Goal: Information Seeking & Learning: Learn about a topic

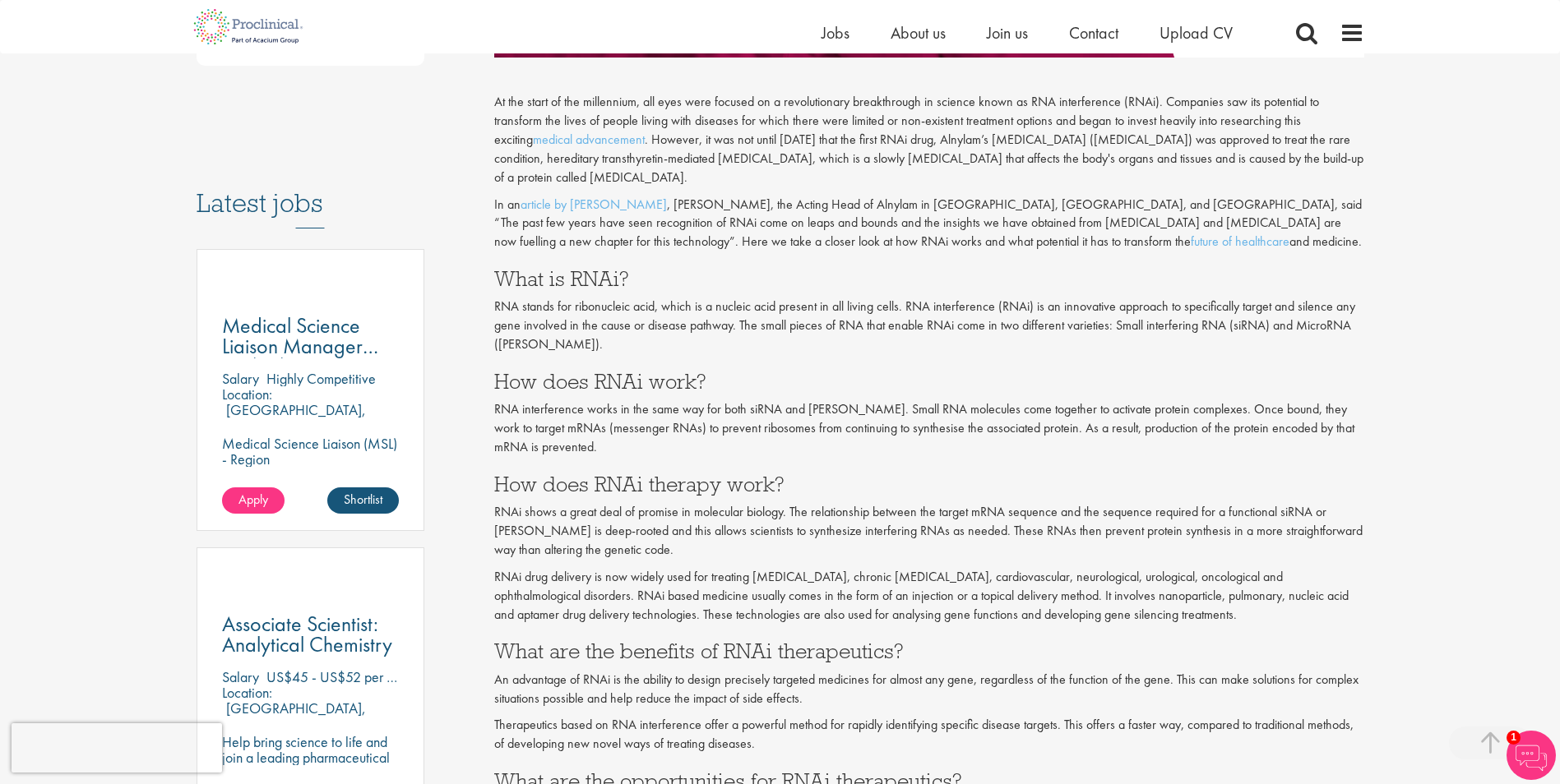
scroll to position [740, 0]
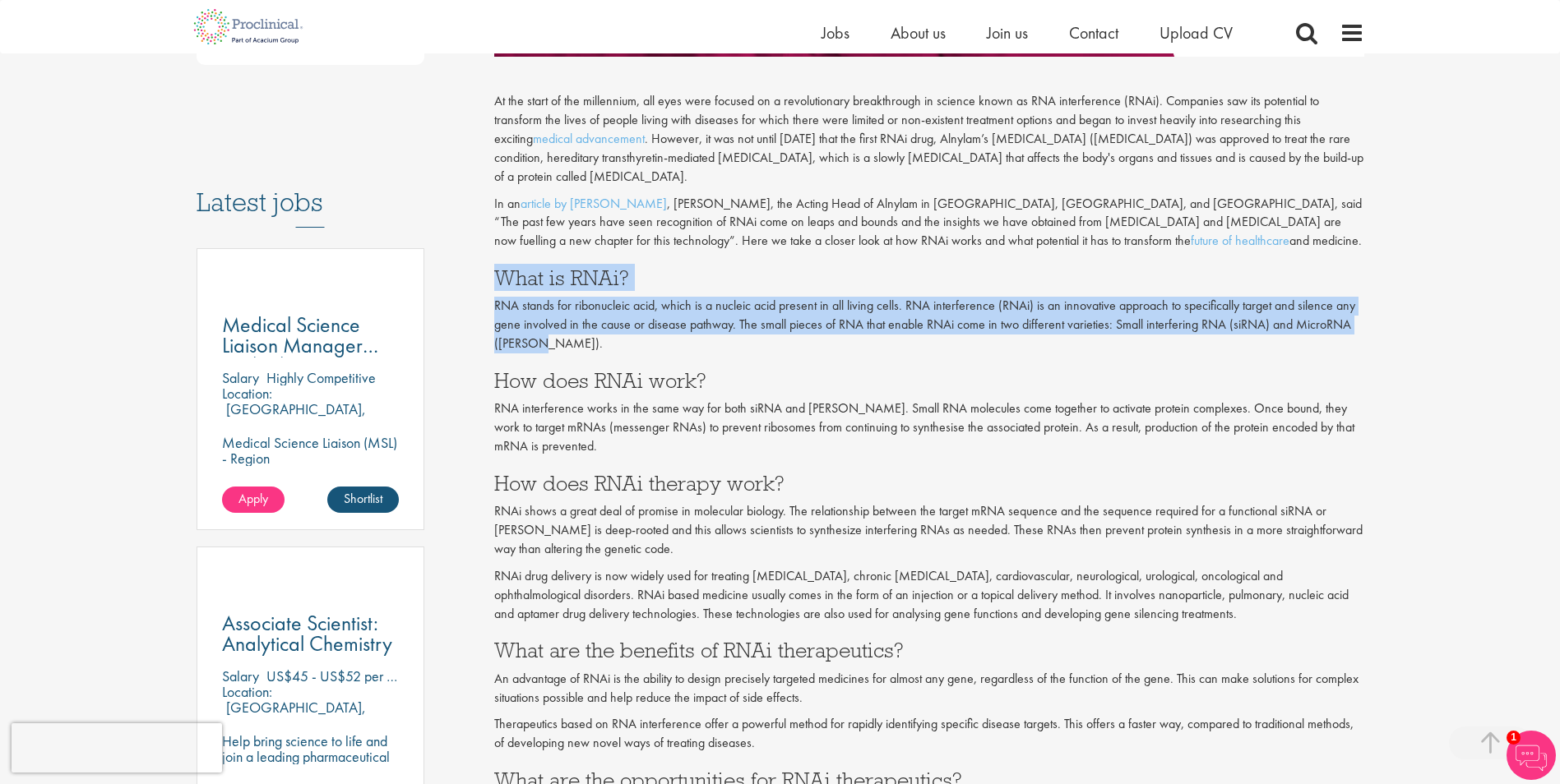
drag, startPoint x: 496, startPoint y: 257, endPoint x: 565, endPoint y: 325, distance: 96.9
click at [565, 325] on div "At the start of the millennium, all eyes were focused on a revolutionary breakt…" at bounding box center [930, 519] width 870 height 910
copy div "What is RNAi? RNA stands for ribonucleic acid, which is a nucleic acid present …"
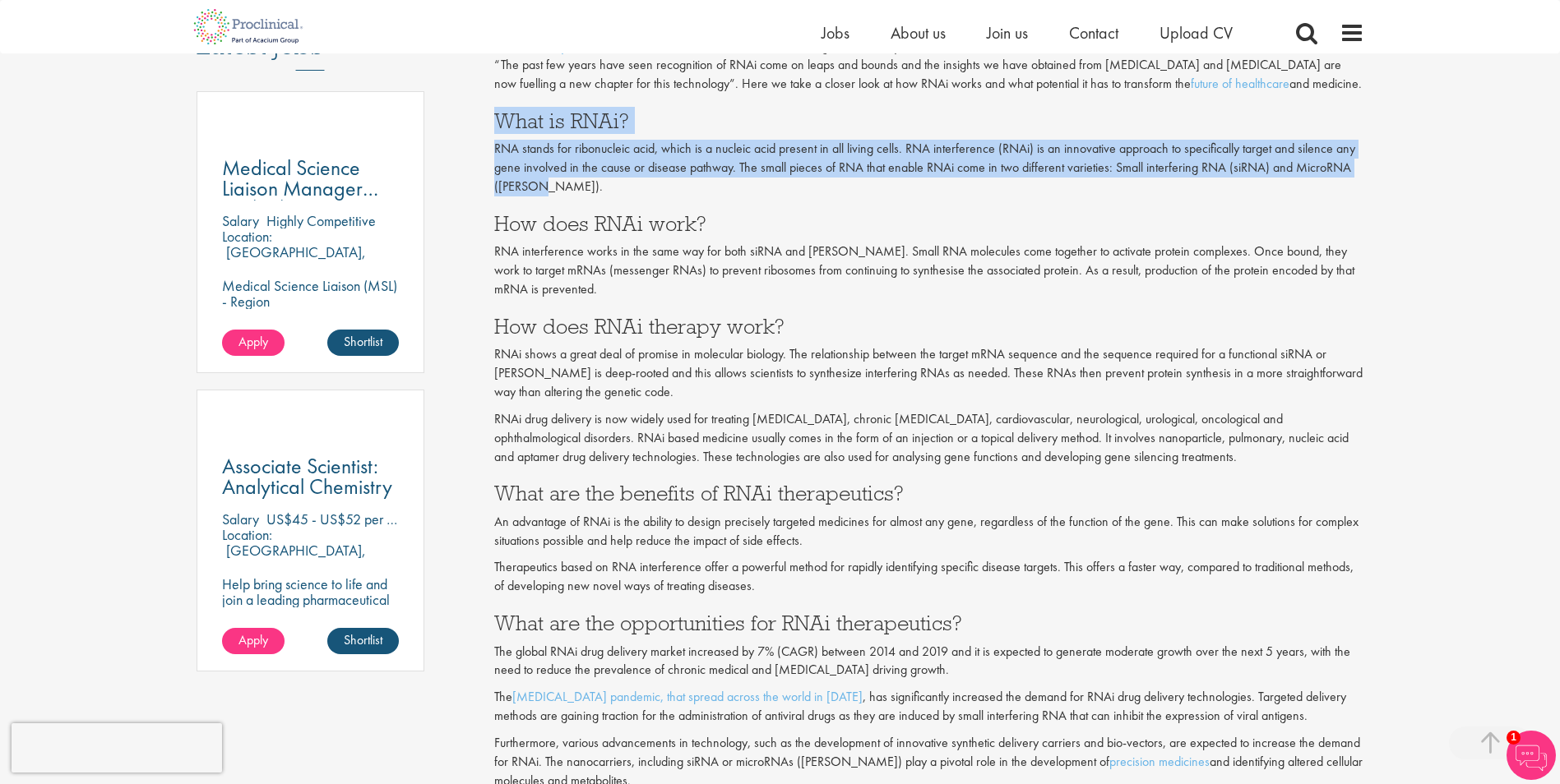
scroll to position [905, 0]
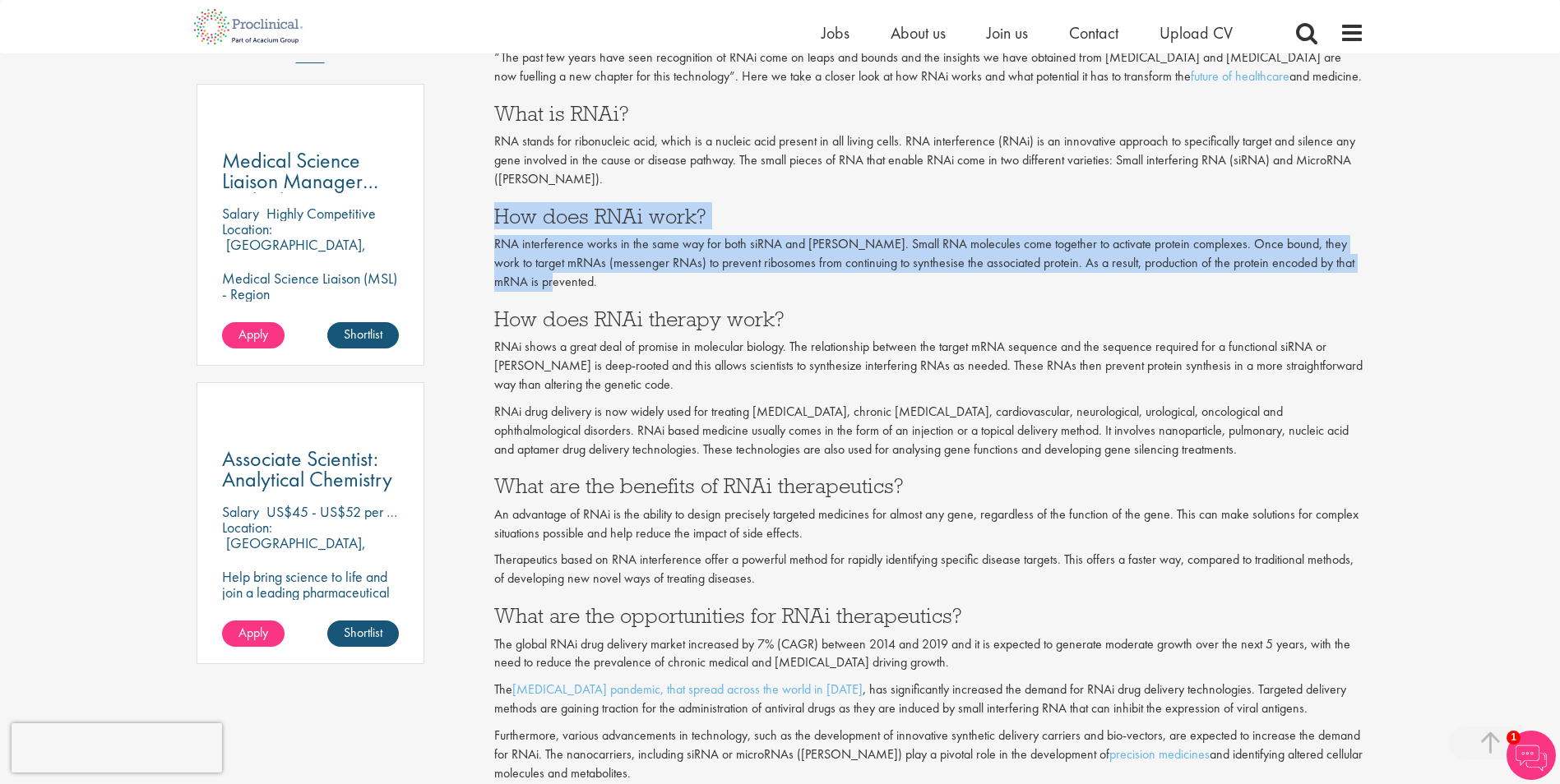
drag, startPoint x: 495, startPoint y: 193, endPoint x: 559, endPoint y: 262, distance: 94.1
click at [559, 262] on div "At the start of the millennium, all eyes were focused on a revolutionary breakt…" at bounding box center [930, 355] width 870 height 910
copy div "How does RNAi work? RNA interference works in the same way for both siRNA and […"
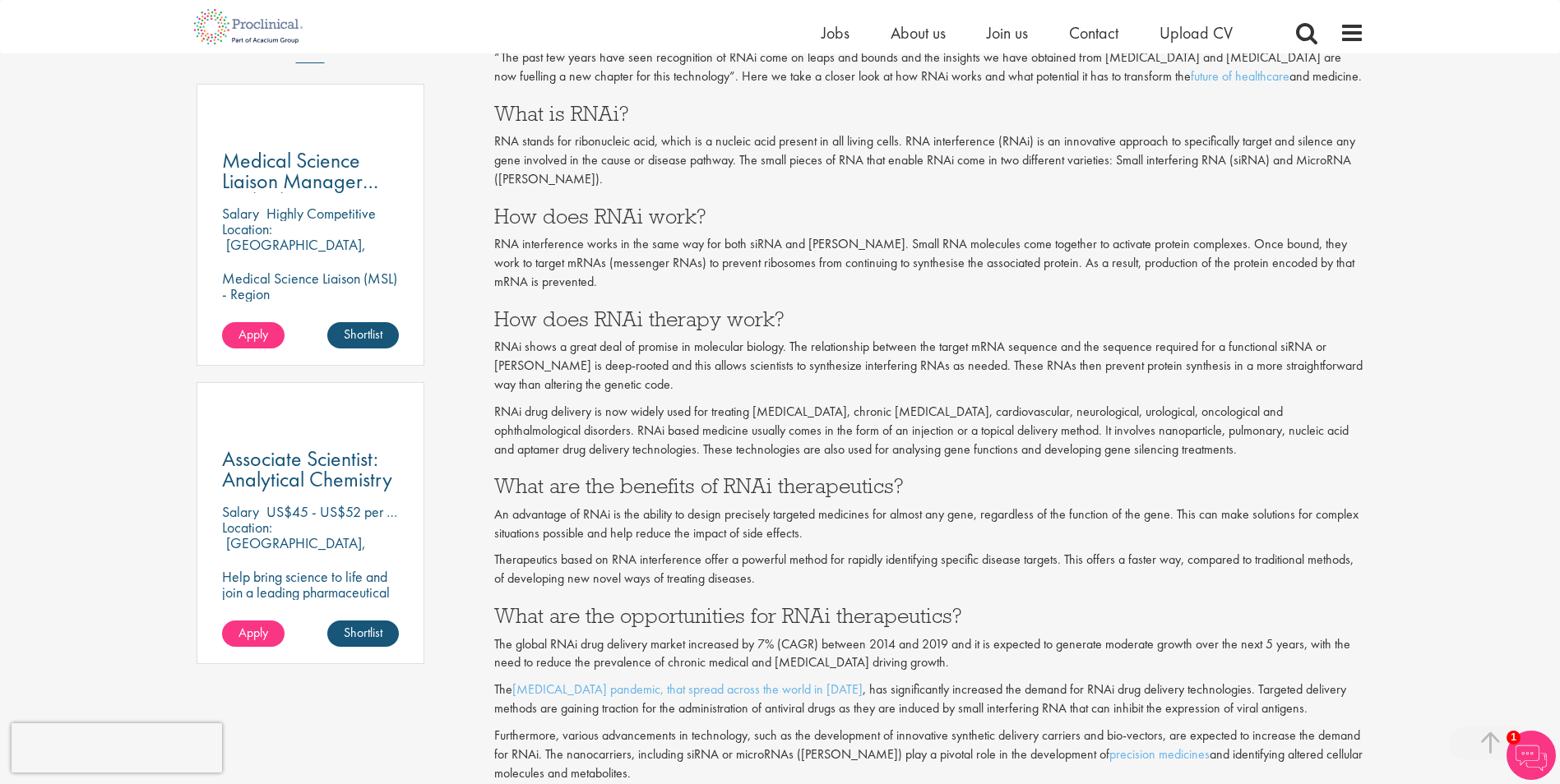
click at [585, 282] on div "At the start of the millennium, all eyes were focused on a revolutionary breakt…" at bounding box center [930, 355] width 870 height 910
drag, startPoint x: 498, startPoint y: 195, endPoint x: 701, endPoint y: 201, distance: 203.1
click at [701, 206] on h3 "How does RNAi work?" at bounding box center [930, 216] width 870 height 21
copy h3 "How does RNAi work?"
click at [546, 266] on p "RNA interference works in the same way for both siRNA and [PERSON_NAME]. Small …" at bounding box center [930, 263] width 870 height 57
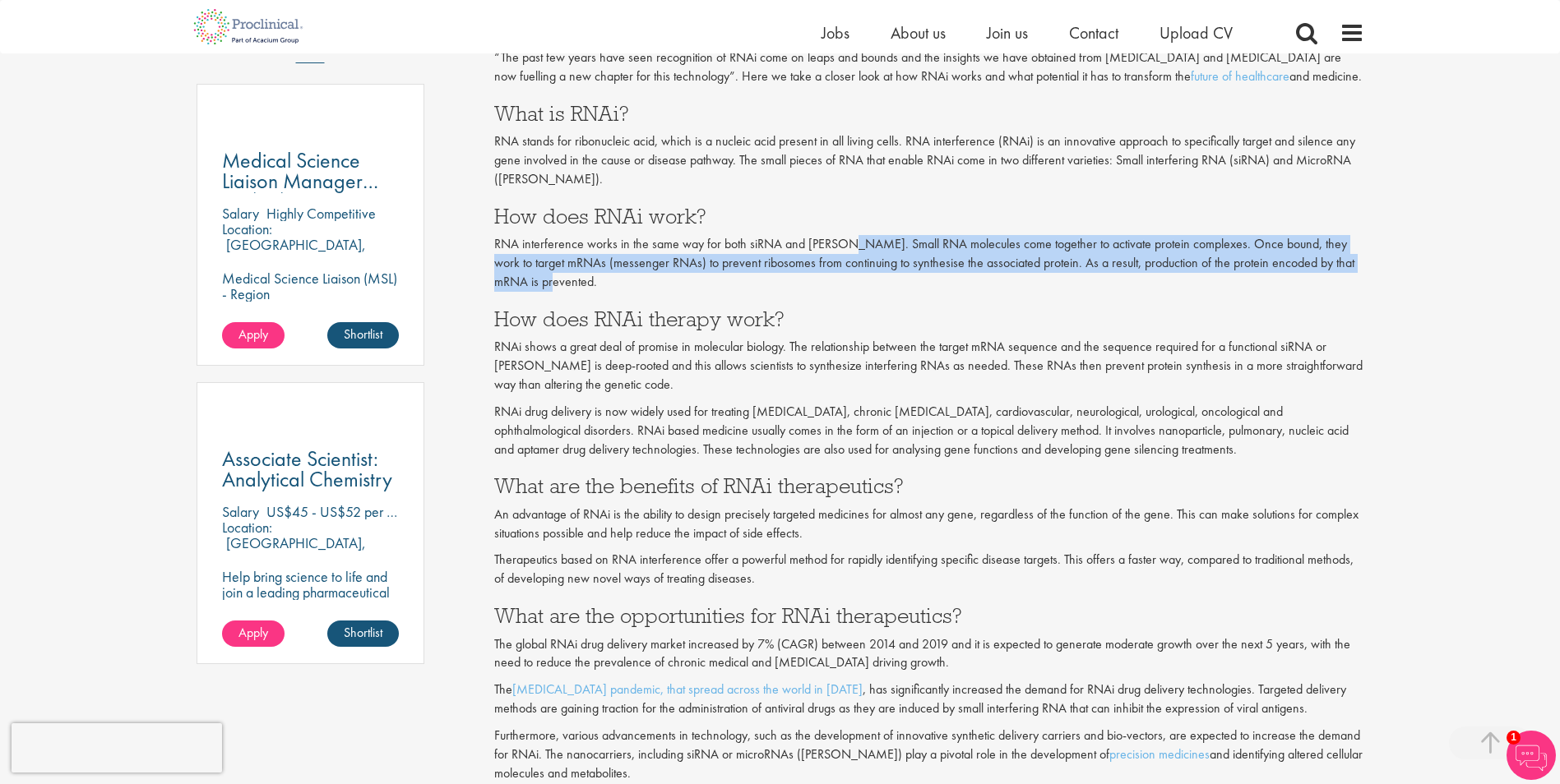
drag, startPoint x: 848, startPoint y: 223, endPoint x: 859, endPoint y: 259, distance: 37.6
click at [859, 259] on p "RNA interference works in the same way for both siRNA and [PERSON_NAME]. Small …" at bounding box center [930, 263] width 870 height 57
copy p "Small RNA molecules come together to activate protein complexes. Once bound, th…"
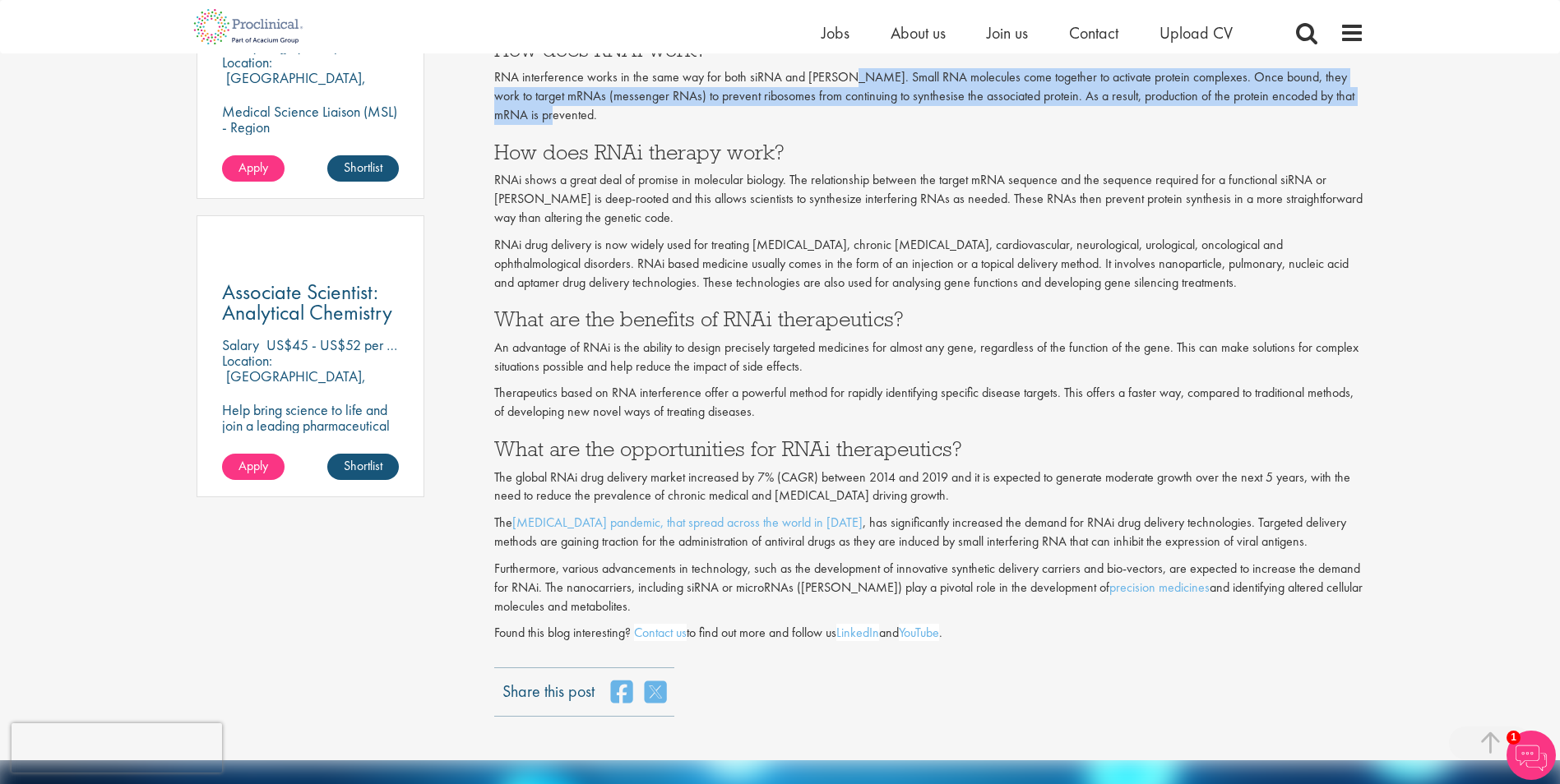
scroll to position [1069, 0]
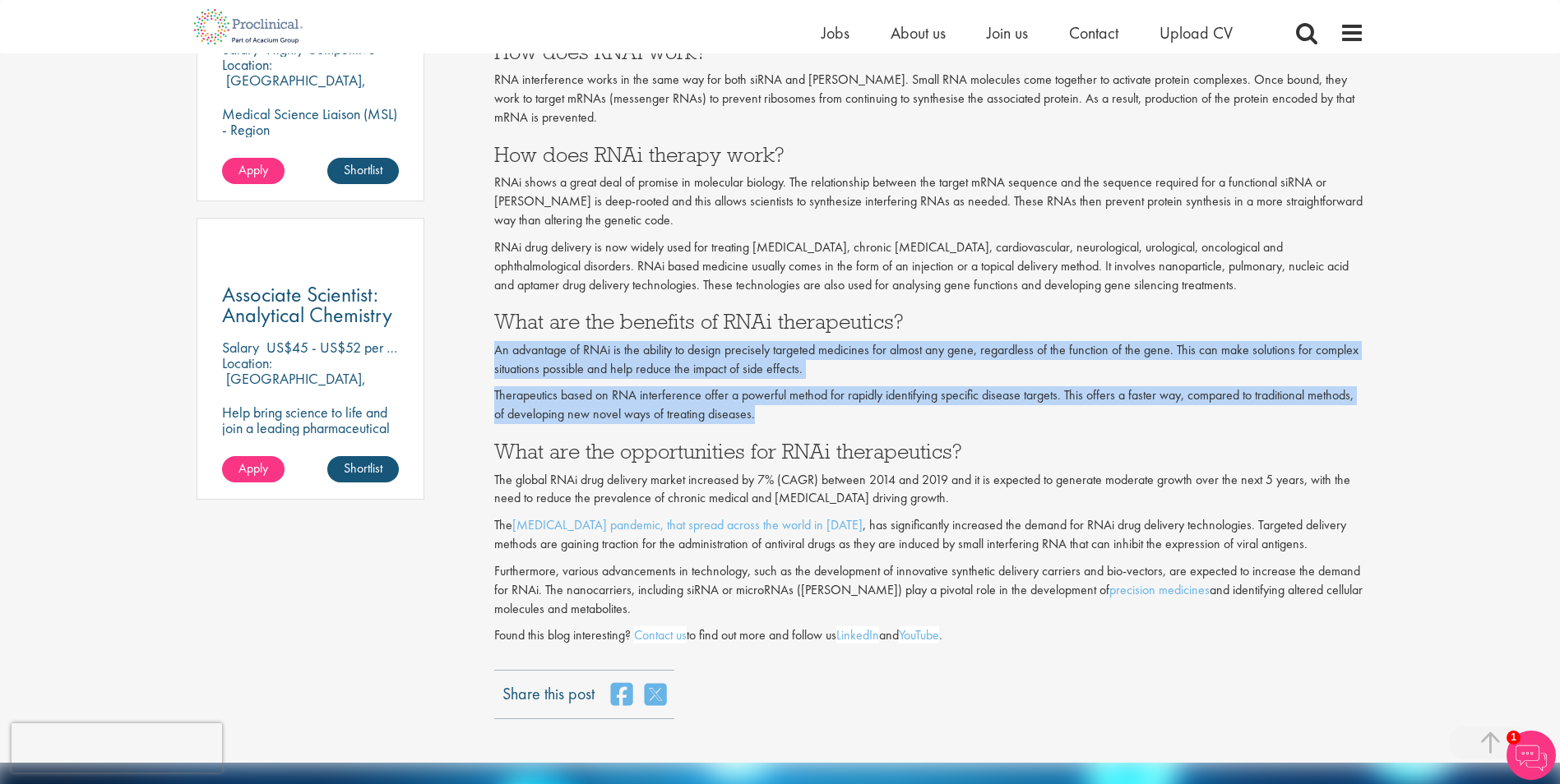
drag, startPoint x: 495, startPoint y: 331, endPoint x: 844, endPoint y: 396, distance: 355.0
click at [844, 396] on div "At the start of the millennium, all eyes were focused on a revolutionary breakt…" at bounding box center [930, 190] width 870 height 910
copy div "An advantage of RNAi is the ability to design precisely targeted medicines for …"
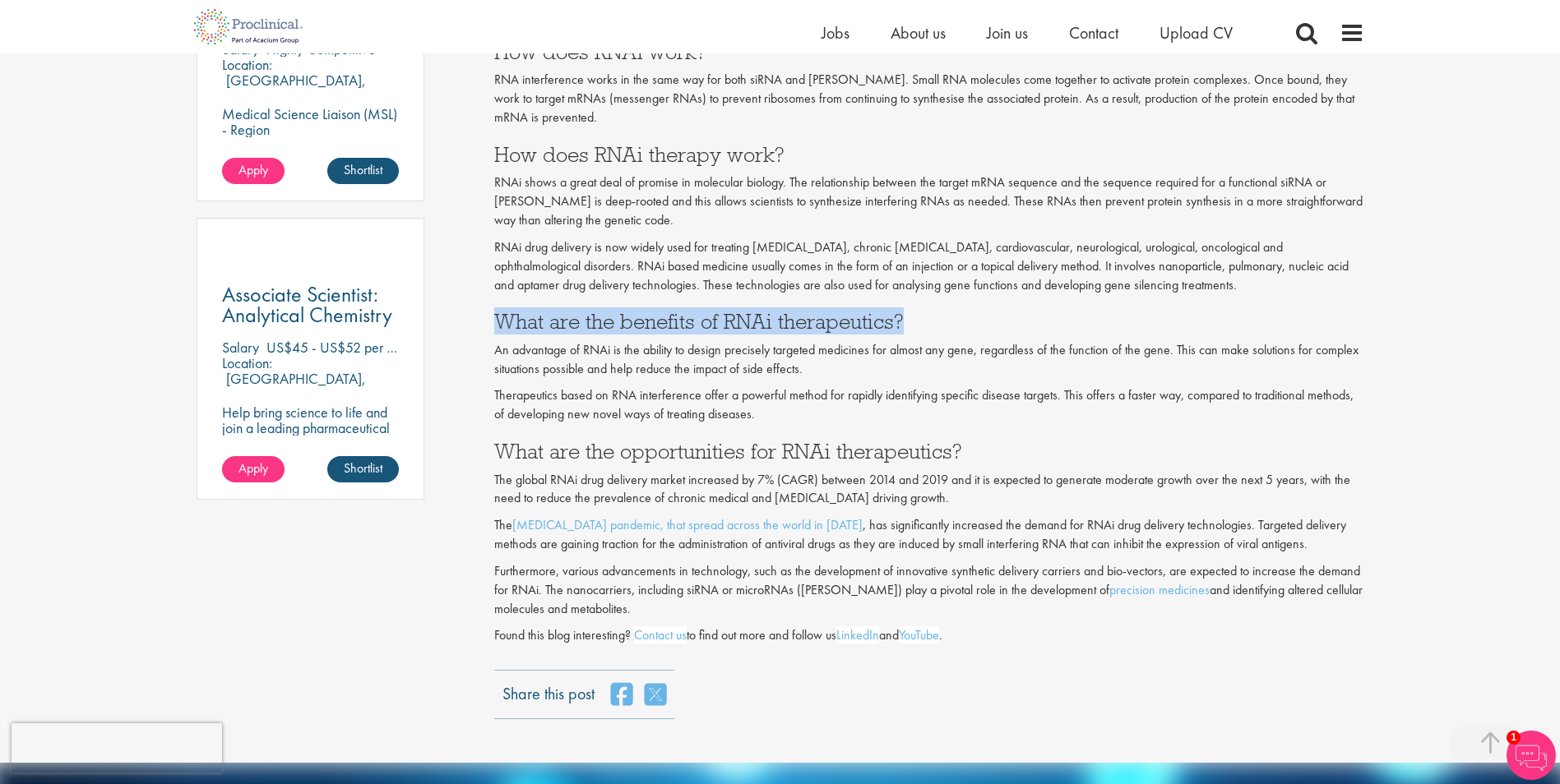
drag, startPoint x: 495, startPoint y: 296, endPoint x: 927, endPoint y: 300, distance: 432.0
click at [927, 311] on h3 "What are the benefits of RNAi therapeutics?" at bounding box center [930, 321] width 870 height 21
copy h3 "What are the benefits of RNAi therapeutics?"
